Goal: Check status: Check status

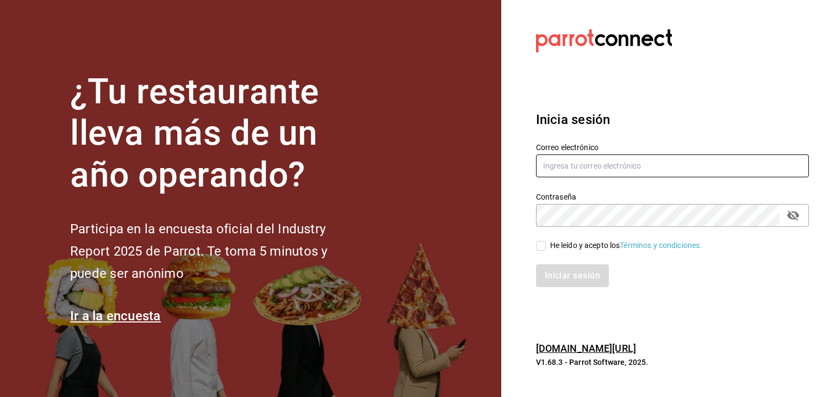
type input "[PERSON_NAME][EMAIL_ADDRESS][DOMAIN_NAME]"
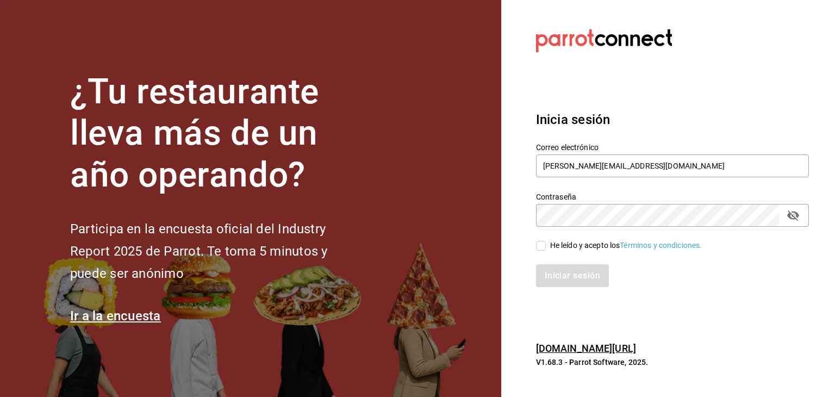
click at [542, 245] on input "He leído y acepto los Términos y condiciones." at bounding box center [541, 246] width 10 height 10
checkbox input "true"
click at [558, 271] on button "Iniciar sesión" at bounding box center [573, 275] width 74 height 23
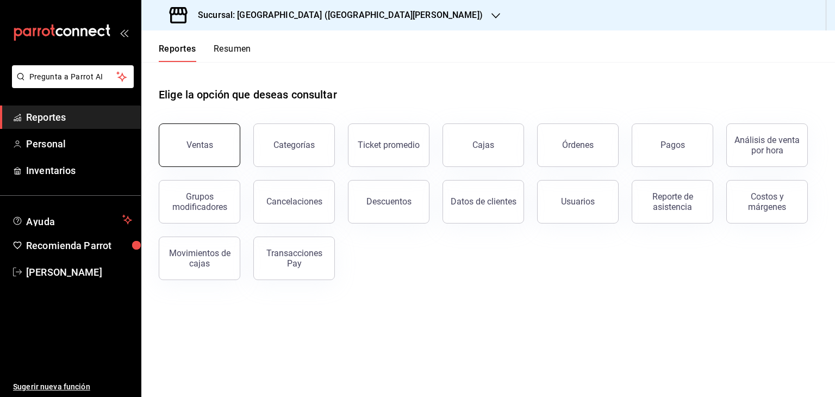
click at [194, 141] on div "Ventas" at bounding box center [199, 145] width 27 height 10
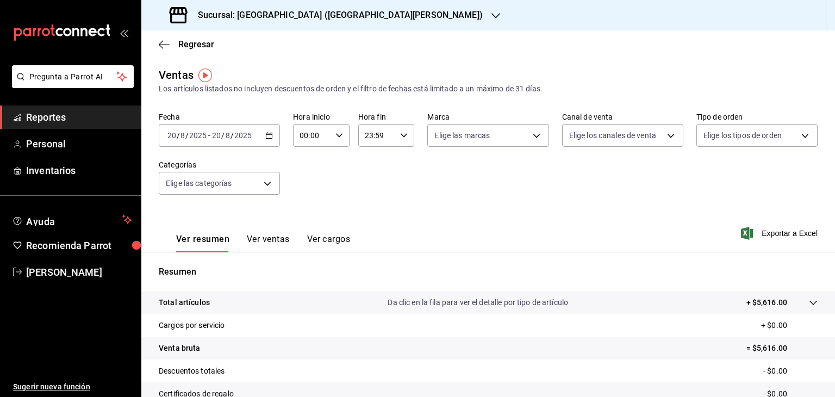
click at [61, 117] on span "Reportes" at bounding box center [79, 117] width 106 height 15
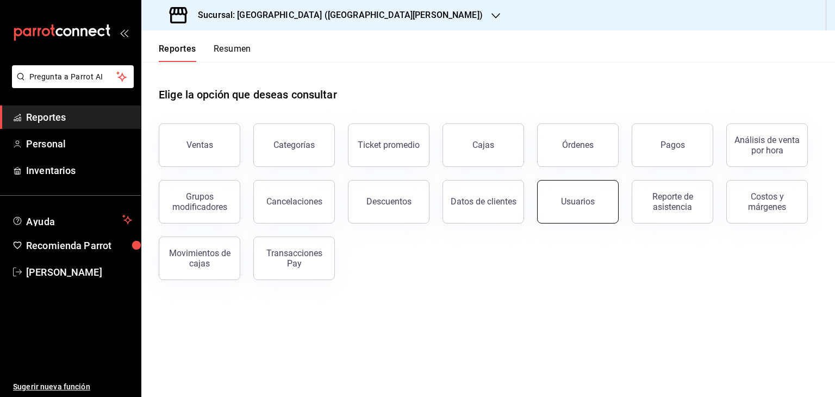
click at [553, 208] on button "Usuarios" at bounding box center [578, 201] width 82 height 43
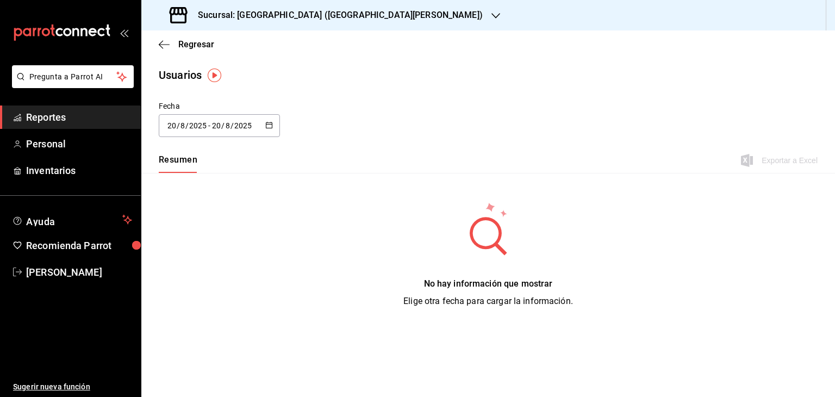
click at [267, 129] on button "button" at bounding box center [269, 125] width 8 height 9
click at [214, 289] on li "Rango de fechas" at bounding box center [210, 282] width 103 height 24
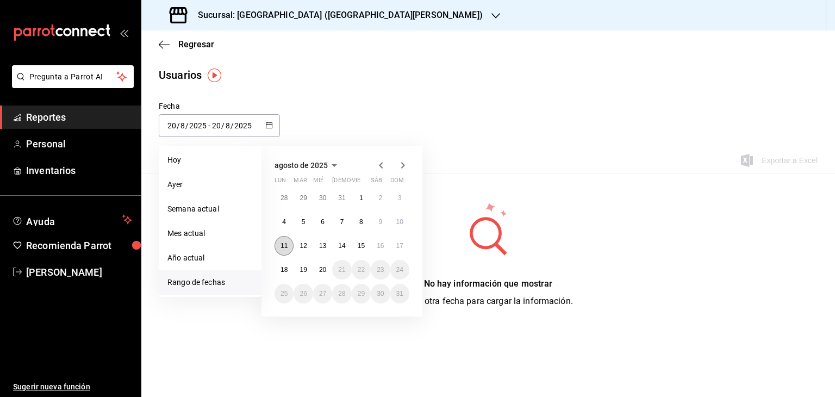
click at [287, 249] on button "11" at bounding box center [283, 246] width 19 height 20
click at [287, 248] on abbr "11" at bounding box center [283, 246] width 7 height 8
type input "2025-08-11"
type input "11"
type input "2025-08-11"
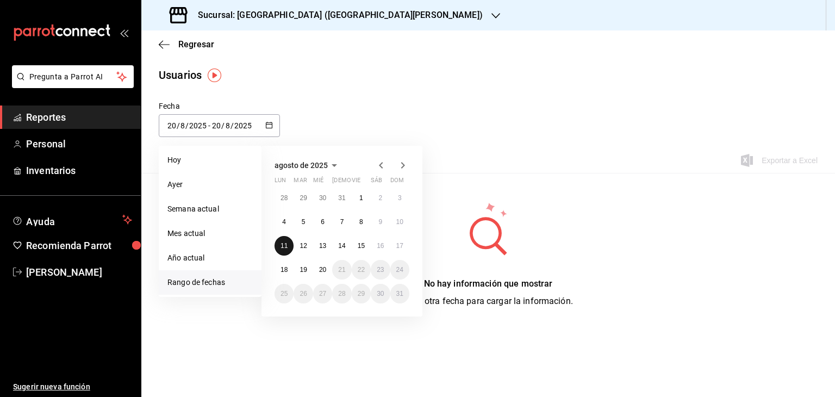
type input "11"
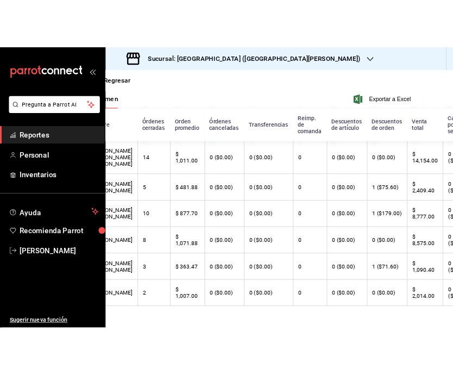
scroll to position [91, 0]
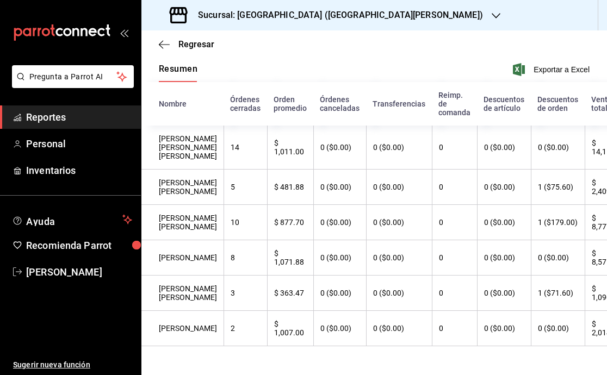
click at [320, 205] on th "0 ($0.00)" at bounding box center [339, 187] width 53 height 35
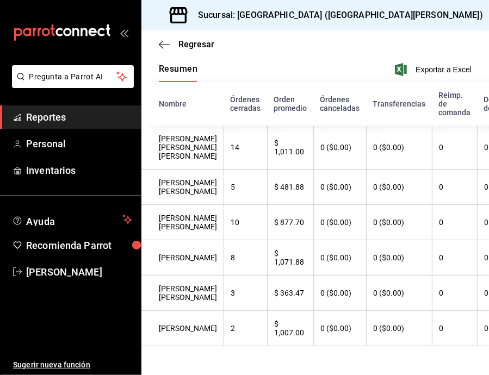
click at [123, 36] on icon "open_drawer_menu" at bounding box center [122, 33] width 5 height 8
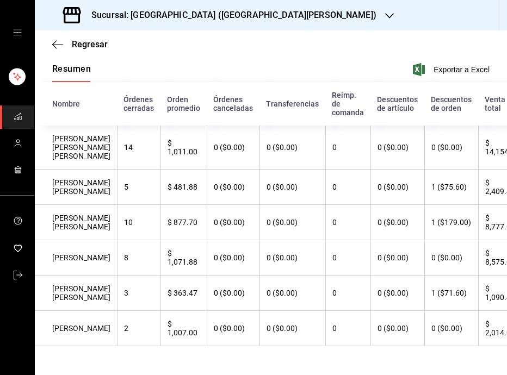
click at [385, 15] on icon "button" at bounding box center [389, 15] width 9 height 9
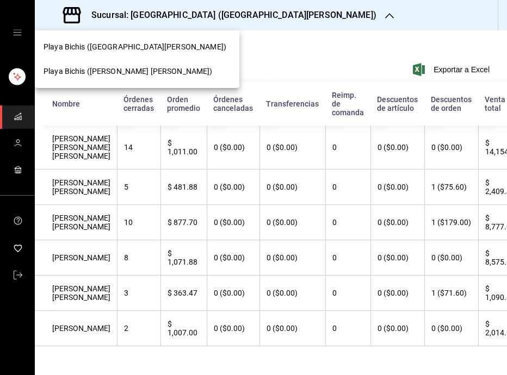
click at [133, 70] on span "Playa Bichis (Gomez Morin)" at bounding box center [127, 71] width 169 height 11
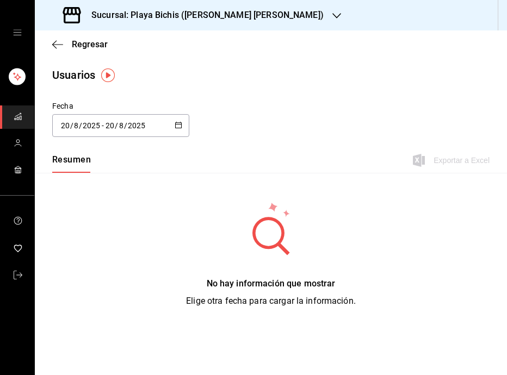
type input "2025-08-11"
type input "11"
type input "2025-08-11"
type input "11"
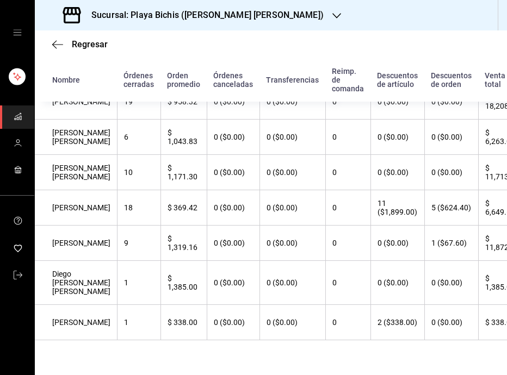
scroll to position [320, 0]
click at [61, 41] on icon "button" at bounding box center [57, 45] width 11 height 10
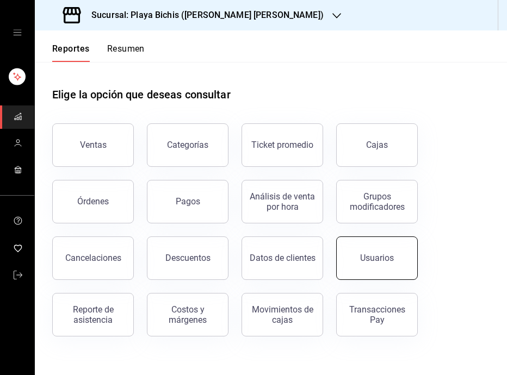
click at [395, 263] on button "Usuarios" at bounding box center [377, 257] width 82 height 43
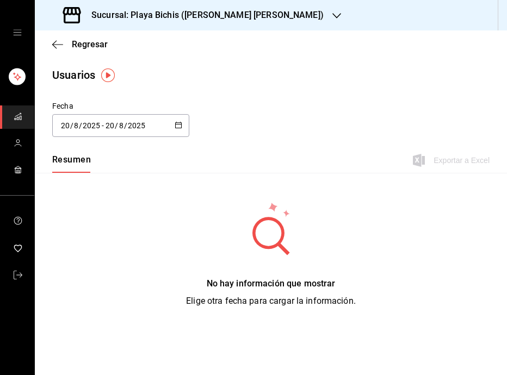
click at [179, 127] on icon "button" at bounding box center [178, 125] width 8 height 8
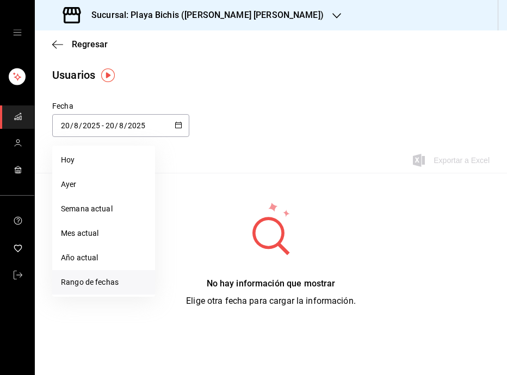
click at [107, 286] on li "Rango de fechas" at bounding box center [103, 282] width 103 height 24
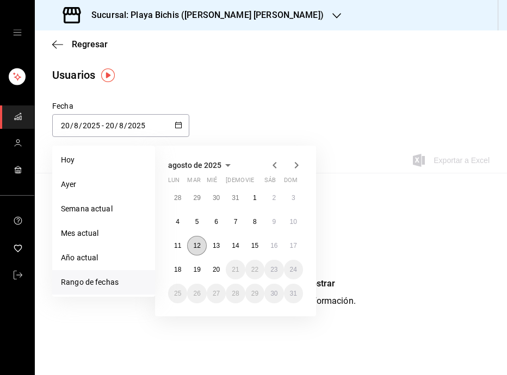
click at [196, 248] on abbr "12" at bounding box center [196, 246] width 7 height 8
type input "2025-08-12"
type input "12"
type input "2025-08-12"
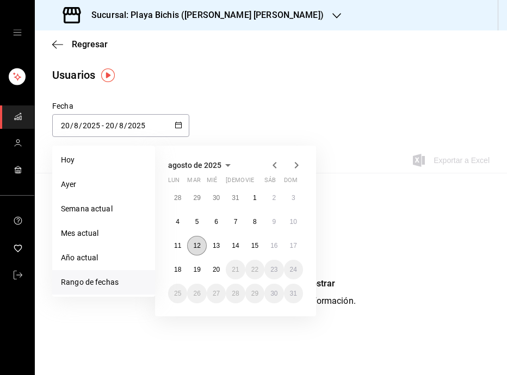
type input "12"
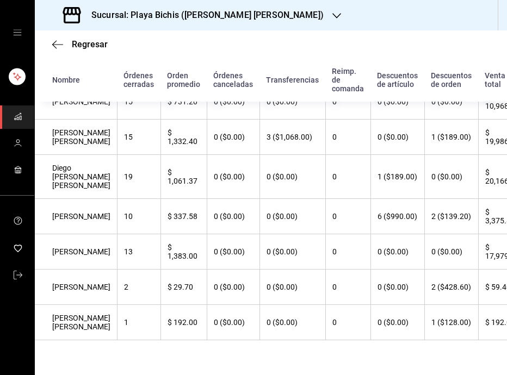
scroll to position [311, 0]
click at [395, 305] on th "0 ($0.00)" at bounding box center [397, 322] width 54 height 35
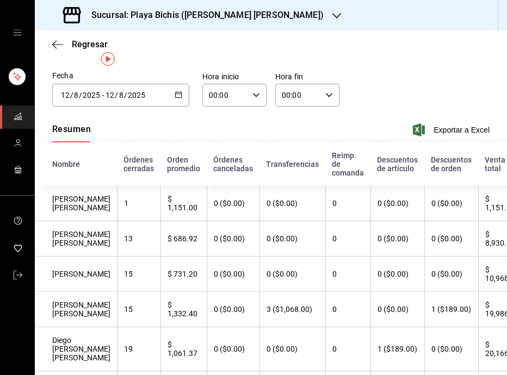
scroll to position [0, 0]
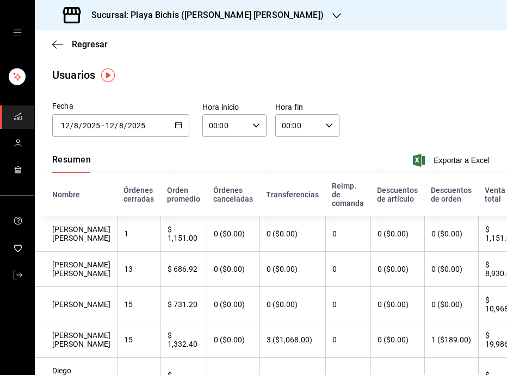
click at [178, 126] on \(Stroke\) "button" at bounding box center [178, 125] width 7 height 6
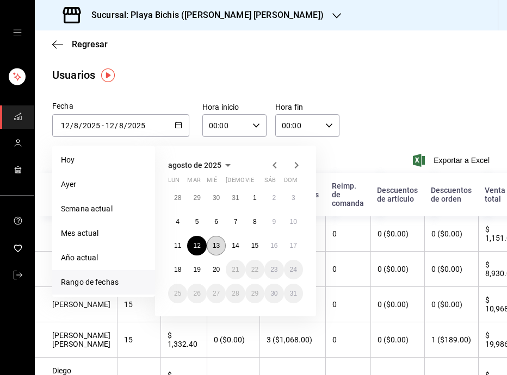
click at [218, 247] on abbr "13" at bounding box center [216, 246] width 7 height 8
type input "2025-08-13"
type input "13"
type input "2025-08-13"
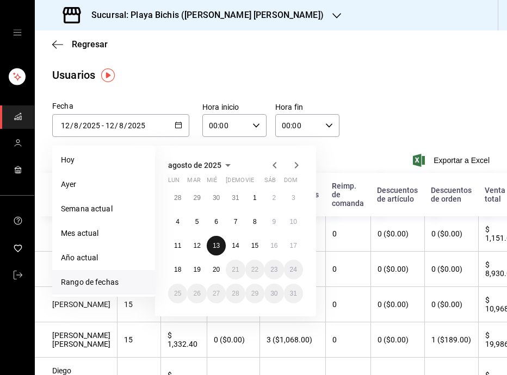
type input "13"
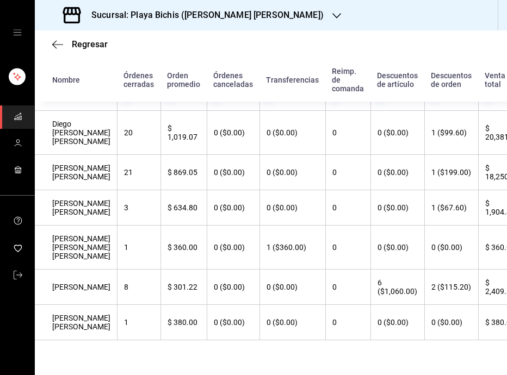
scroll to position [347, 0]
click at [89, 44] on span "Regresar" at bounding box center [90, 44] width 36 height 10
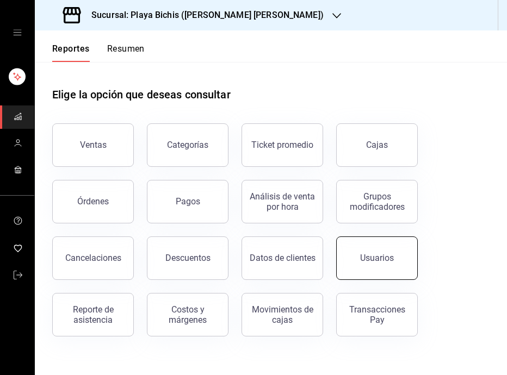
click at [361, 257] on div "Usuarios" at bounding box center [377, 258] width 34 height 10
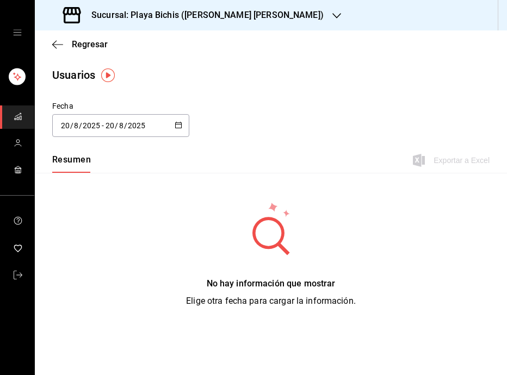
click at [178, 125] on icon "button" at bounding box center [178, 125] width 8 height 8
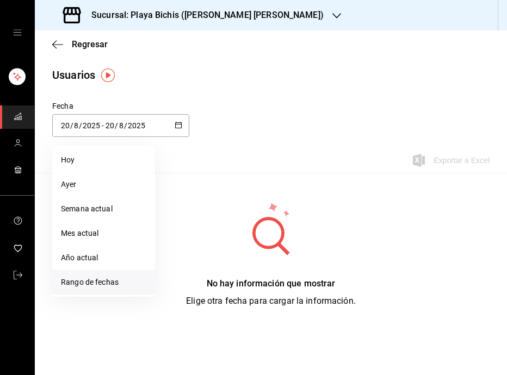
click at [99, 286] on li "Rango de fechas" at bounding box center [103, 282] width 103 height 24
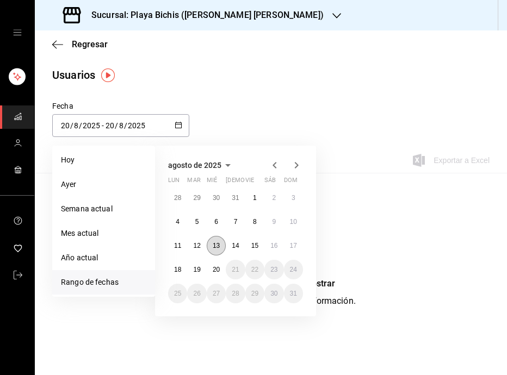
click at [214, 250] on button "13" at bounding box center [216, 246] width 19 height 20
type input "2025-08-13"
type input "13"
type input "2025-08-13"
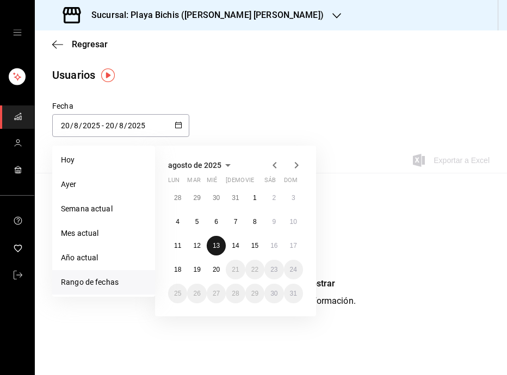
type input "13"
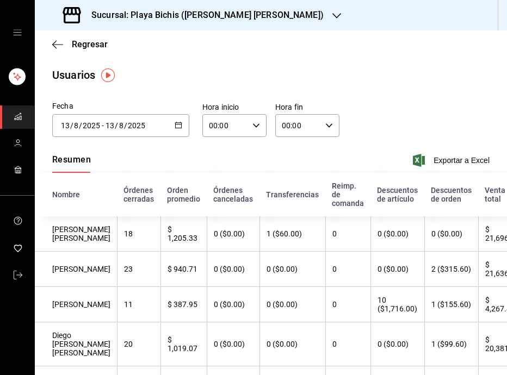
click at [175, 125] on \(Stroke\) "button" at bounding box center [178, 125] width 7 height 6
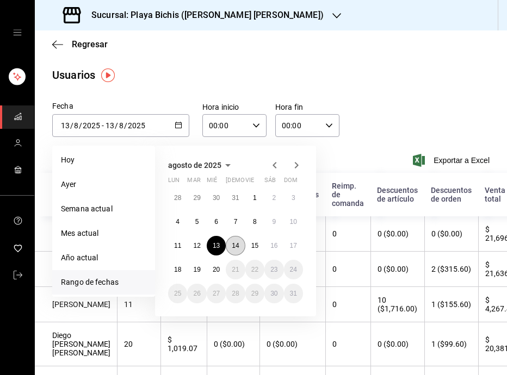
click at [241, 242] on button "14" at bounding box center [235, 246] width 19 height 20
type input "2025-08-14"
type input "14"
type input "2025-08-14"
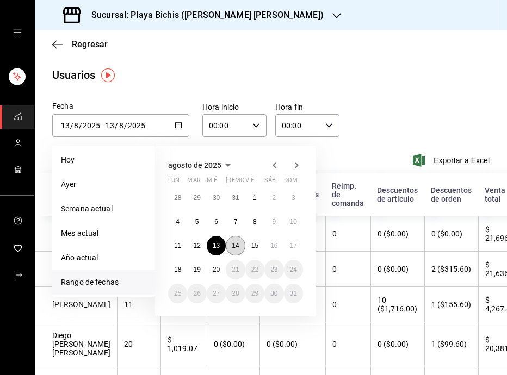
type input "14"
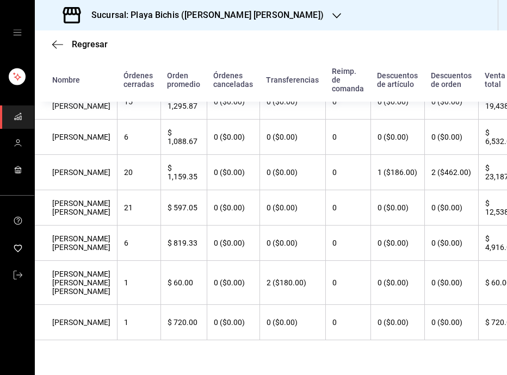
scroll to position [290, 0]
click at [325, 261] on th "0" at bounding box center [347, 243] width 45 height 35
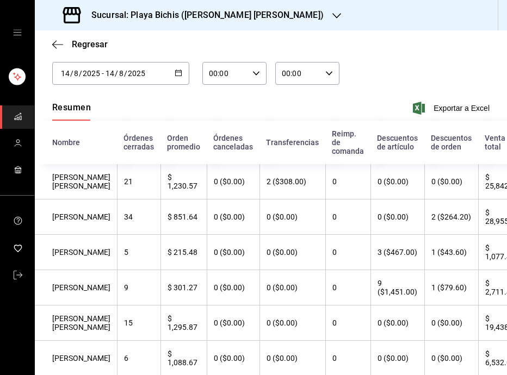
scroll to position [52, 0]
click at [174, 70] on icon "button" at bounding box center [178, 73] width 8 height 8
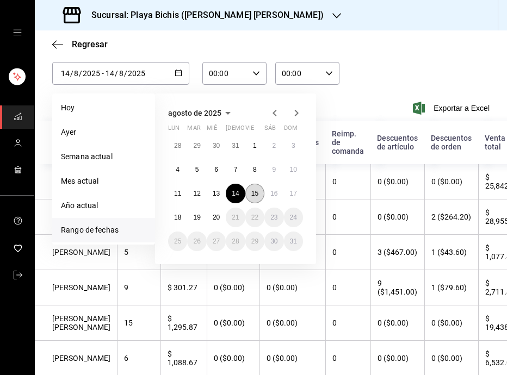
click at [252, 192] on abbr "15" at bounding box center [254, 194] width 7 height 8
type input "2025-08-15"
type input "15"
type input "2025-08-15"
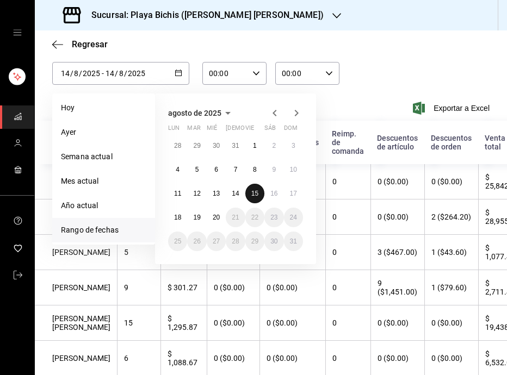
type input "15"
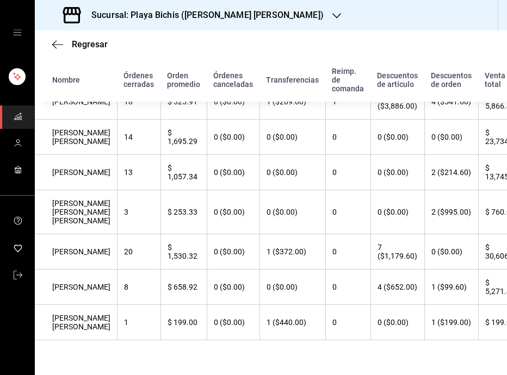
scroll to position [391, 0]
click at [434, 231] on th "2 ($995.00)" at bounding box center [451, 212] width 54 height 44
click at [424, 190] on th "2 ($995.00)" at bounding box center [451, 212] width 54 height 44
click at [424, 234] on th "0 ($0.00)" at bounding box center [451, 251] width 54 height 35
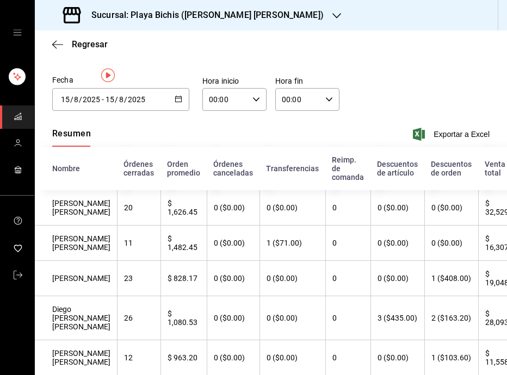
scroll to position [0, 0]
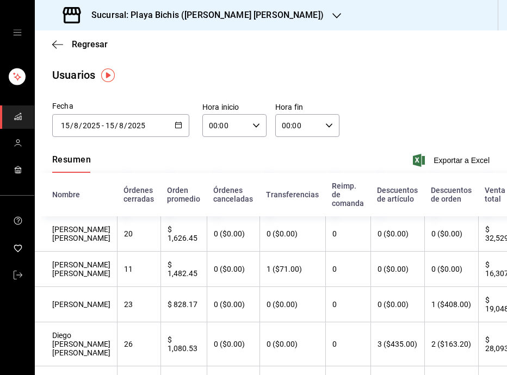
click at [176, 124] on icon "button" at bounding box center [178, 125] width 8 height 8
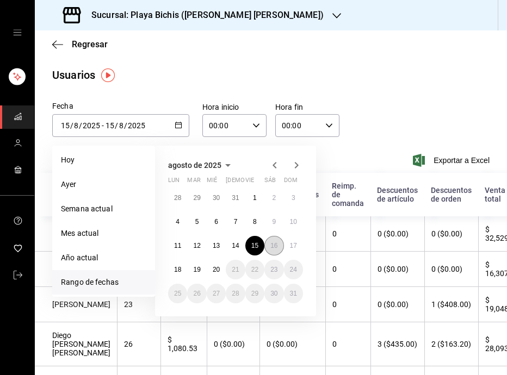
click at [277, 244] on abbr "16" at bounding box center [273, 246] width 7 height 8
type input "2025-08-16"
type input "16"
type input "2025-08-16"
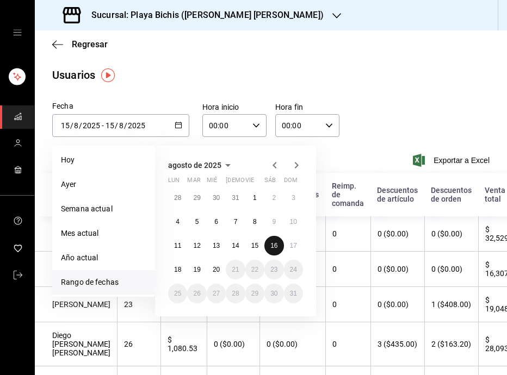
type input "16"
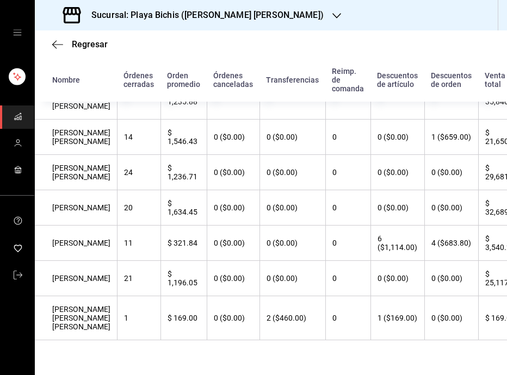
scroll to position [519, 0]
click at [296, 155] on th "0 ($0.00)" at bounding box center [292, 172] width 66 height 35
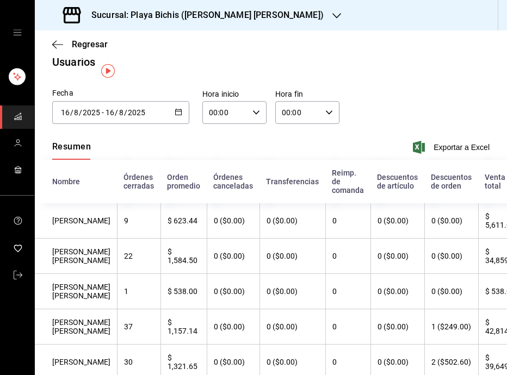
scroll to position [0, 0]
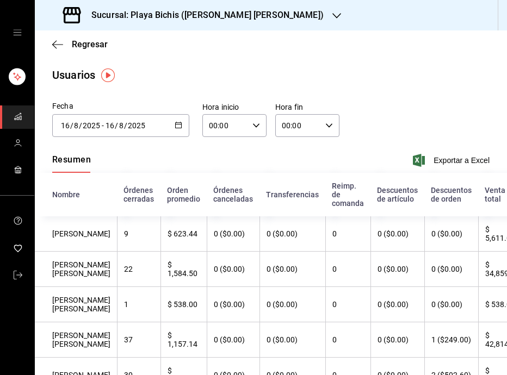
click at [180, 277] on th "$ 1,584.50" at bounding box center [183, 269] width 46 height 35
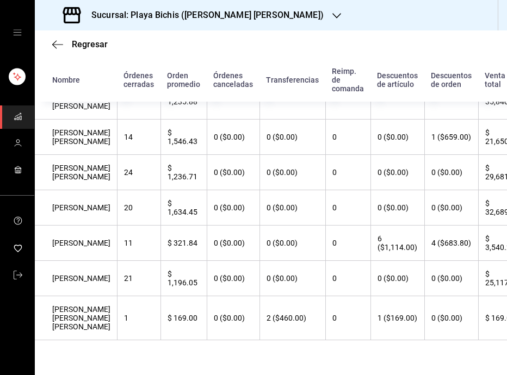
scroll to position [519, 0]
click at [287, 84] on th "Transferencias" at bounding box center [292, 79] width 66 height 43
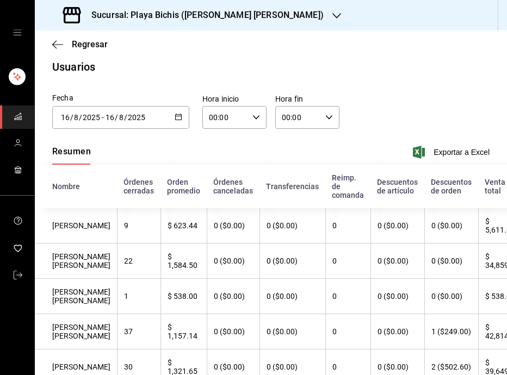
scroll to position [4, 0]
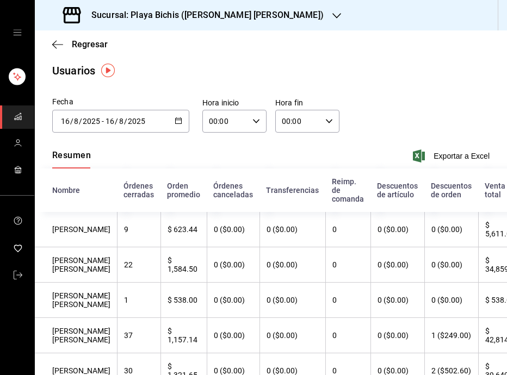
click at [175, 120] on icon "button" at bounding box center [178, 121] width 8 height 8
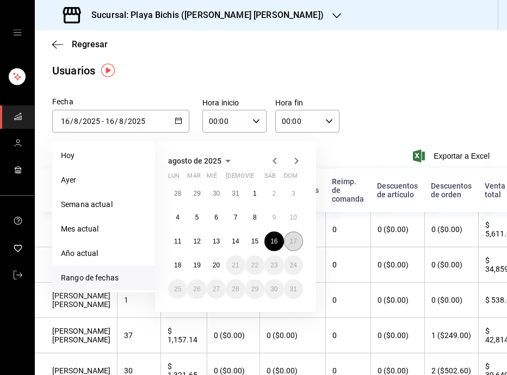
click at [292, 245] on button "17" at bounding box center [293, 242] width 19 height 20
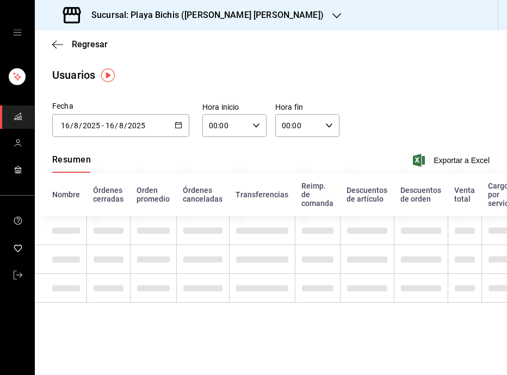
type input "2025-08-17"
type input "17"
type input "2025-08-17"
type input "17"
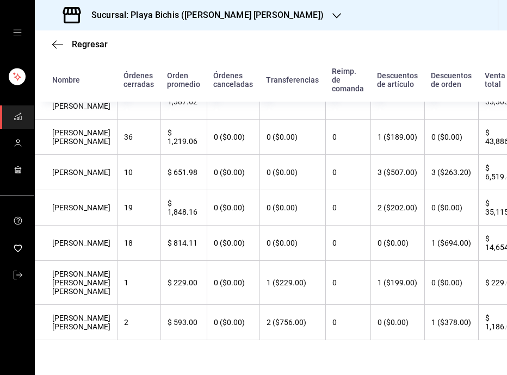
scroll to position [465, 0]
